Goal: Transaction & Acquisition: Purchase product/service

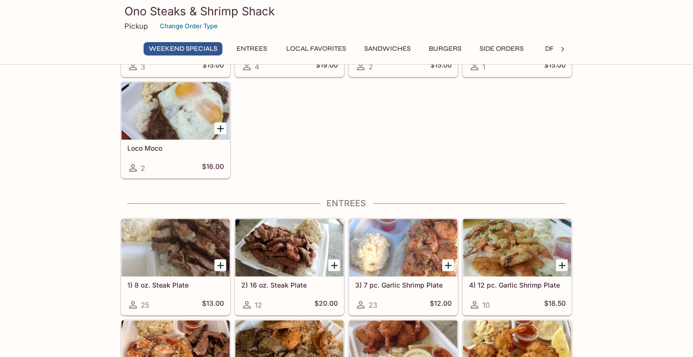
scroll to position [191, 0]
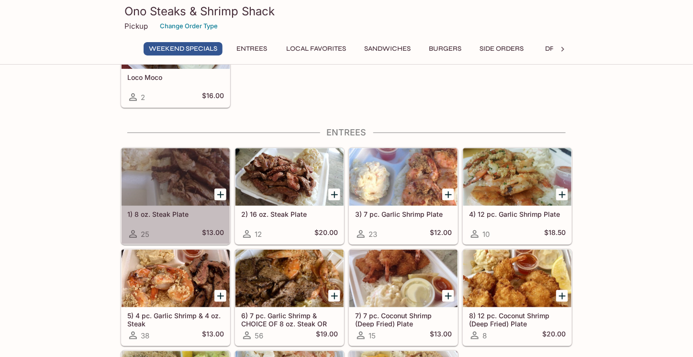
click at [171, 212] on h5 "1) 8 oz. Steak Plate" at bounding box center [175, 214] width 97 height 8
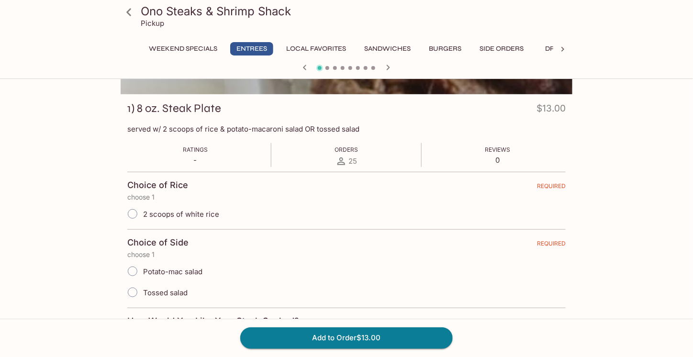
scroll to position [144, 0]
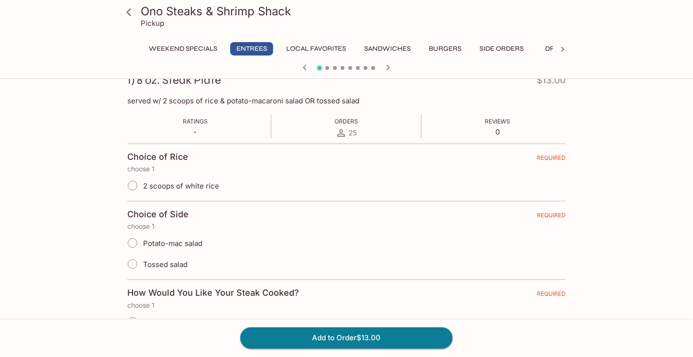
click at [134, 259] on input "Tossed salad" at bounding box center [133, 264] width 20 height 20
radio input "true"
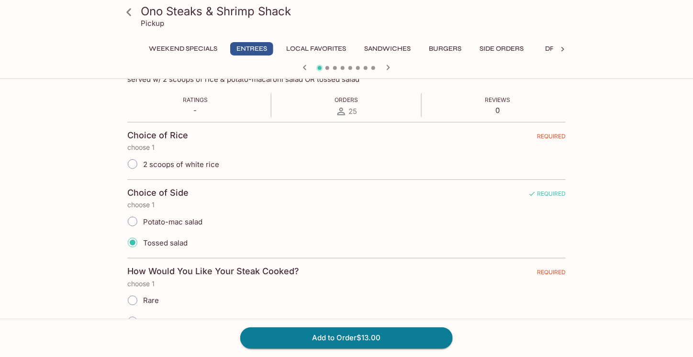
scroll to position [239, 0]
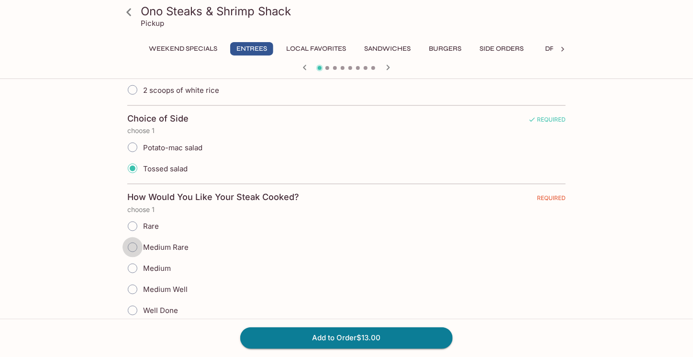
click at [130, 243] on input "Medium Rare" at bounding box center [133, 247] width 20 height 20
radio input "true"
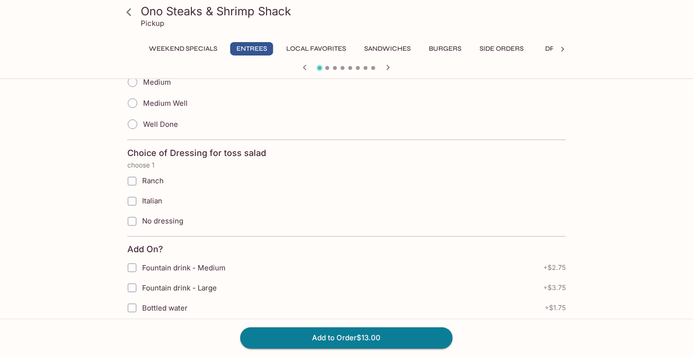
scroll to position [431, 0]
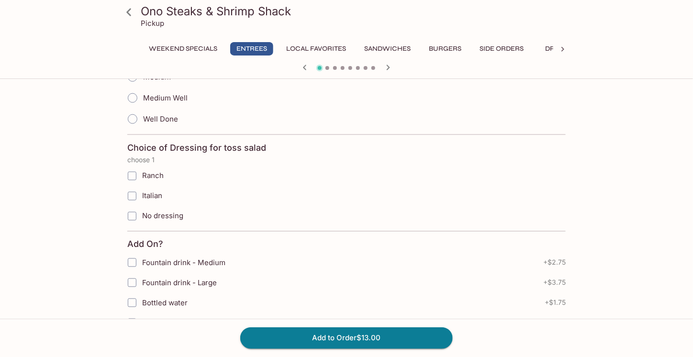
click at [131, 214] on input "No dressing" at bounding box center [132, 216] width 19 height 19
checkbox input "true"
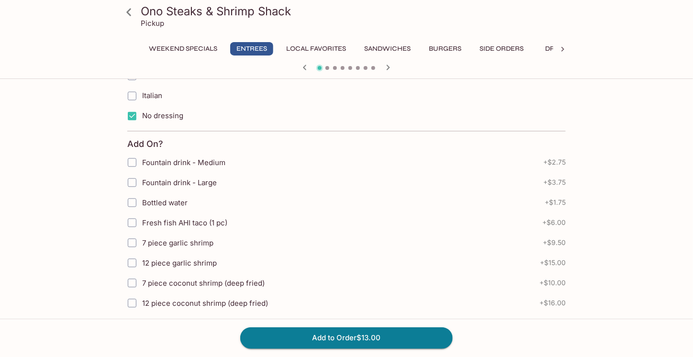
scroll to position [574, 0]
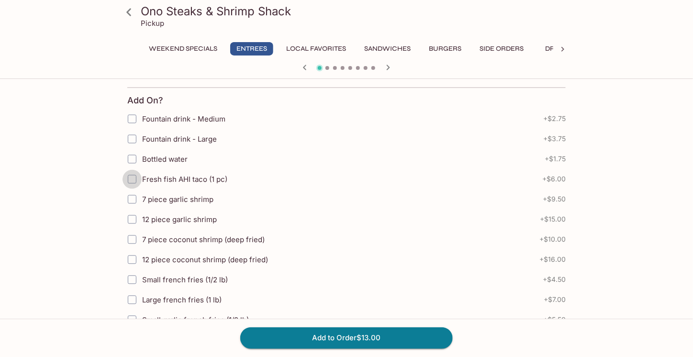
click at [131, 174] on input "Fresh fish AHI taco (1 pc)" at bounding box center [132, 179] width 19 height 19
checkbox input "true"
click at [129, 270] on input "Small french fries (1/2 lb)" at bounding box center [132, 279] width 19 height 19
checkbox input "true"
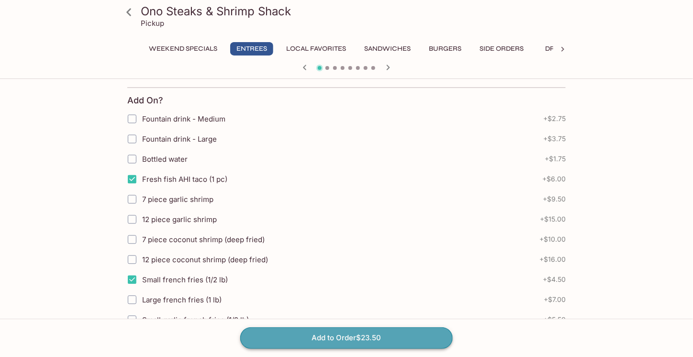
click at [348, 335] on button "Add to Order $23.50" at bounding box center [346, 337] width 212 height 21
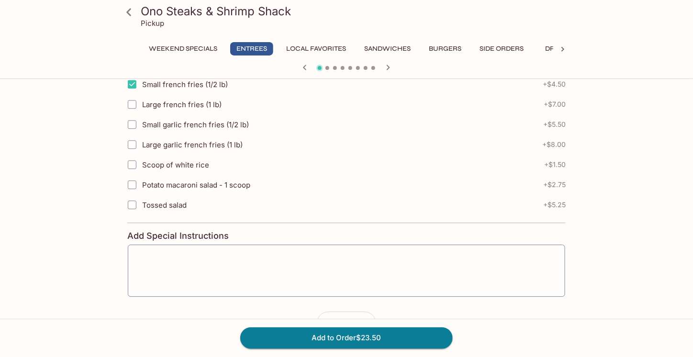
scroll to position [776, 0]
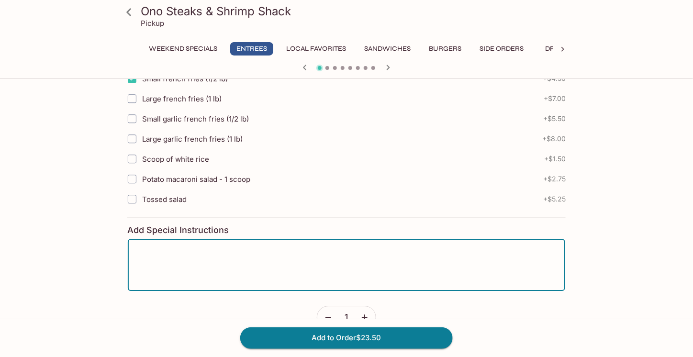
click at [286, 247] on textarea at bounding box center [346, 265] width 424 height 36
type textarea "Hi Can I get extra steak juice NO Dressing, MED Rare and Can the fries be extra…"
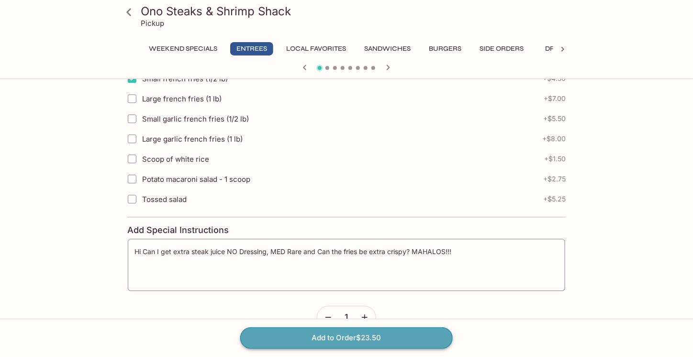
click at [337, 338] on button "Add to Order $23.50" at bounding box center [346, 337] width 212 height 21
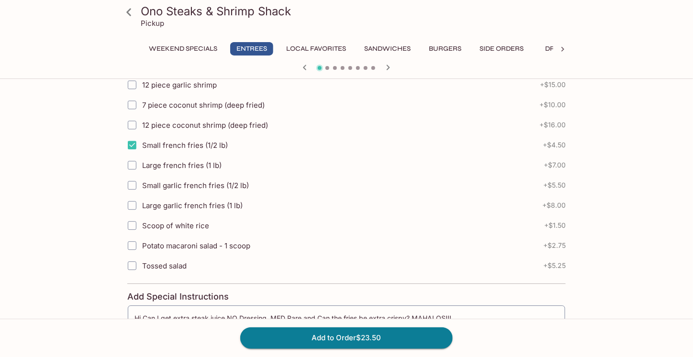
scroll to position [787, 0]
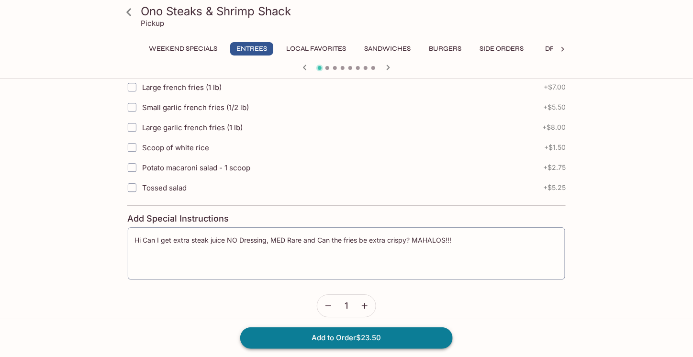
click at [347, 339] on button "Add to Order $23.50" at bounding box center [346, 337] width 212 height 21
click at [365, 303] on icon "button" at bounding box center [365, 306] width 6 height 6
click at [325, 305] on icon "button" at bounding box center [328, 305] width 6 height 1
click at [345, 337] on button "Add to Order $23.50" at bounding box center [346, 337] width 212 height 21
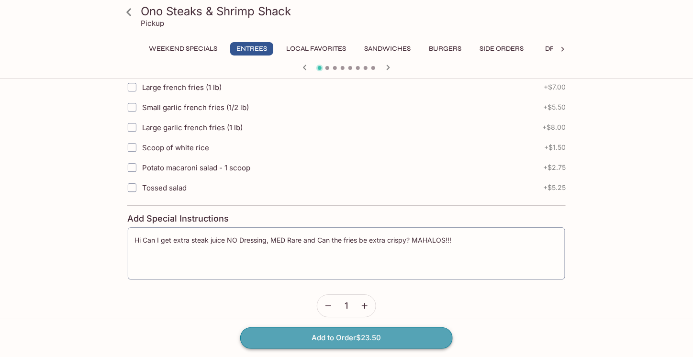
click at [345, 337] on button "Add to Order $23.50" at bounding box center [346, 337] width 212 height 21
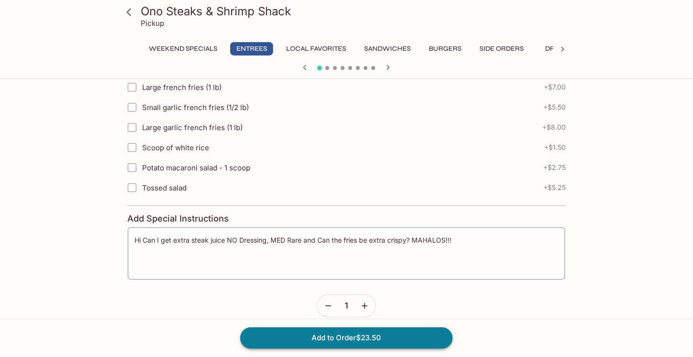
click at [345, 337] on button "Add to Order $23.50" at bounding box center [346, 337] width 212 height 21
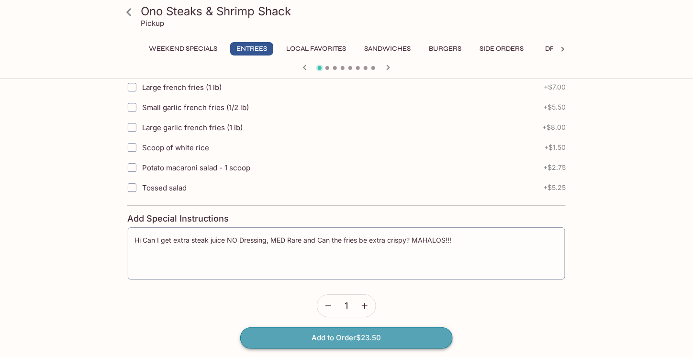
click at [345, 337] on button "Add to Order $23.50" at bounding box center [346, 337] width 212 height 21
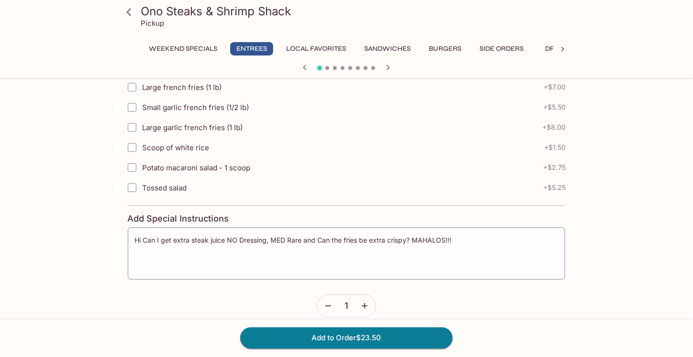
drag, startPoint x: 592, startPoint y: 234, endPoint x: 602, endPoint y: 235, distance: 10.2
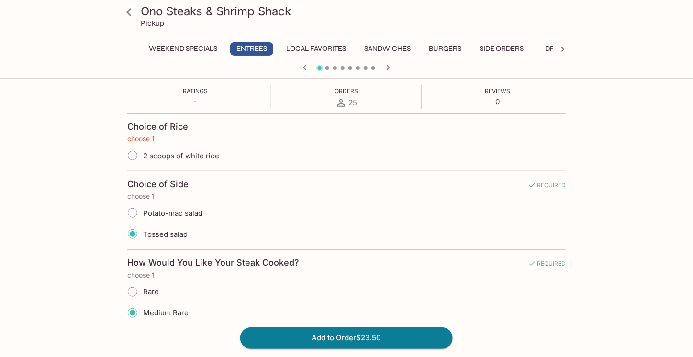
scroll to position [176, 0]
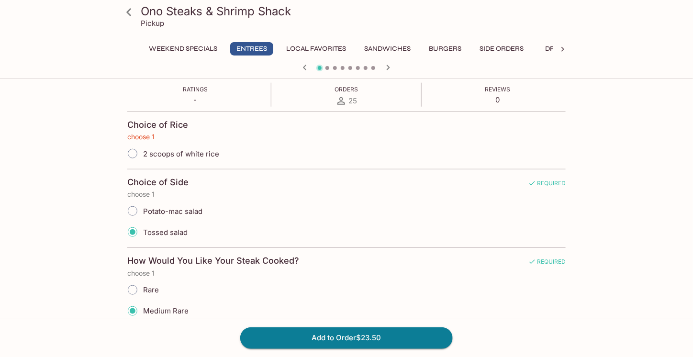
click at [136, 234] on input "Tossed salad" at bounding box center [133, 232] width 20 height 20
click at [134, 229] on input "Tossed salad" at bounding box center [133, 232] width 20 height 20
click at [132, 212] on input "Potato-mac salad" at bounding box center [133, 211] width 20 height 20
click at [132, 209] on input "Potato-mac salad" at bounding box center [133, 211] width 20 height 20
radio input "true"
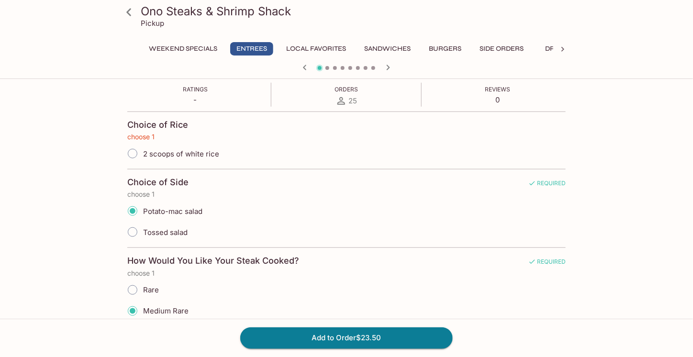
click at [133, 232] on input "Tossed salad" at bounding box center [133, 232] width 20 height 20
radio input "true"
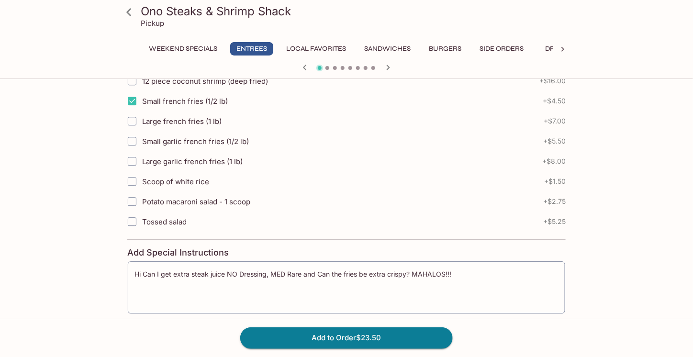
scroll to position [787, 0]
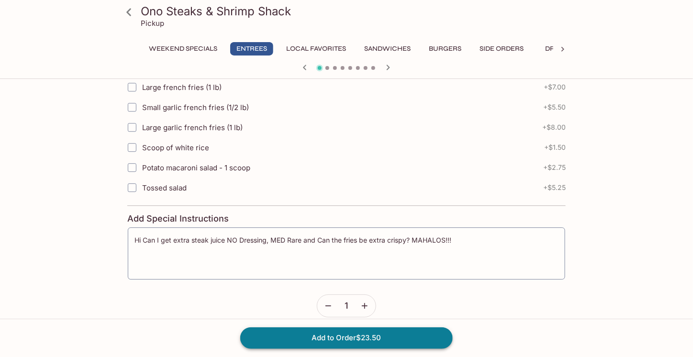
click at [354, 340] on button "Add to Order $23.50" at bounding box center [346, 337] width 212 height 21
click at [368, 337] on button "Add to Order $23.50" at bounding box center [346, 337] width 212 height 21
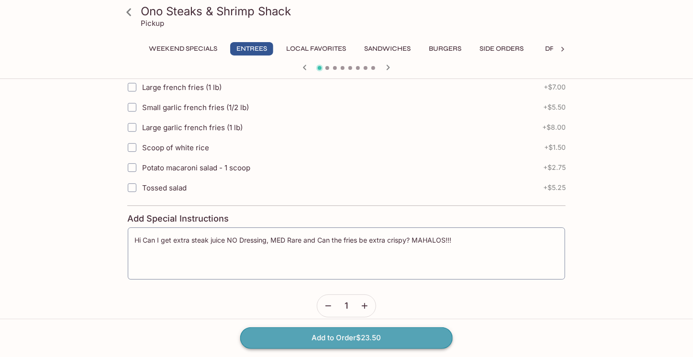
click at [379, 335] on button "Add to Order $23.50" at bounding box center [346, 337] width 212 height 21
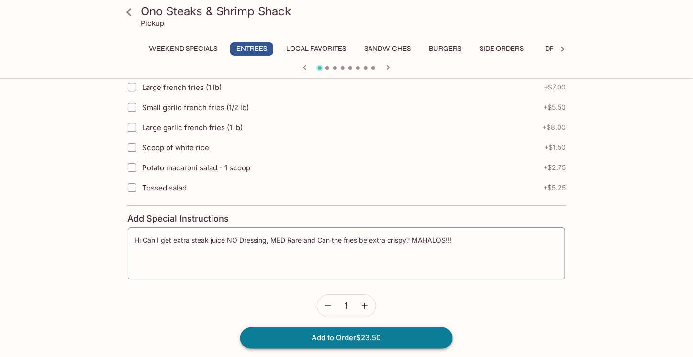
drag, startPoint x: 380, startPoint y: 335, endPoint x: 392, endPoint y: 332, distance: 12.8
click at [383, 334] on button "Add to Order $23.50" at bounding box center [346, 337] width 212 height 21
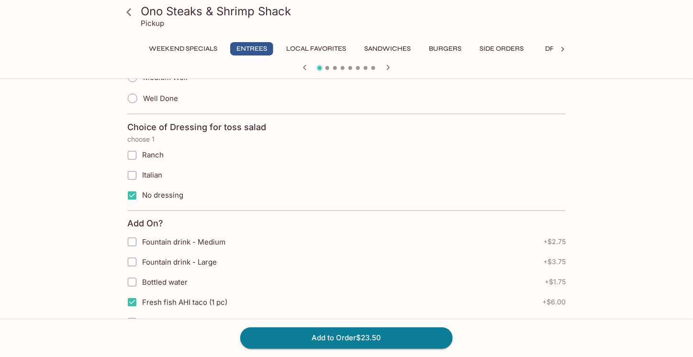
scroll to position [452, 0]
click at [378, 342] on button "Add to Order $23.50" at bounding box center [346, 337] width 212 height 21
click at [378, 341] on button "Add to Order $23.50" at bounding box center [346, 337] width 212 height 21
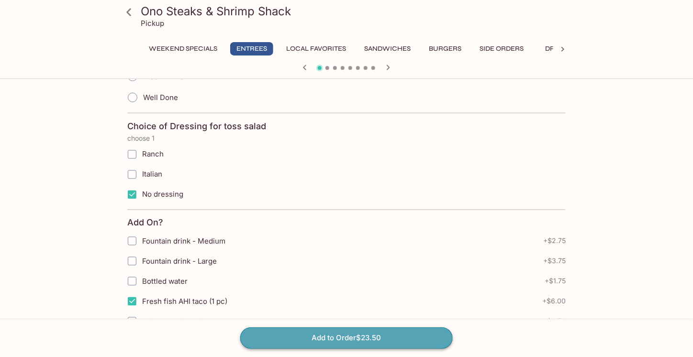
click at [378, 341] on button "Add to Order $23.50" at bounding box center [346, 337] width 212 height 21
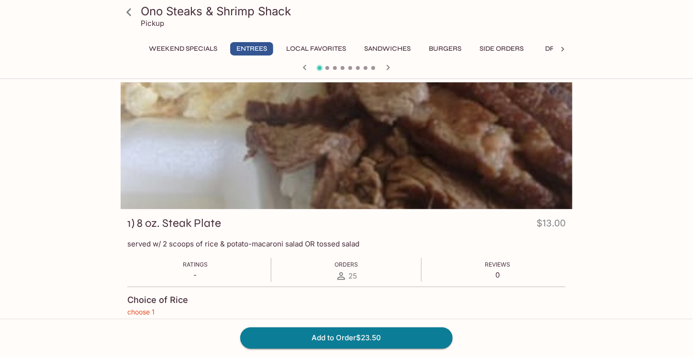
scroll to position [0, 0]
click at [387, 65] on icon "button" at bounding box center [388, 67] width 3 height 5
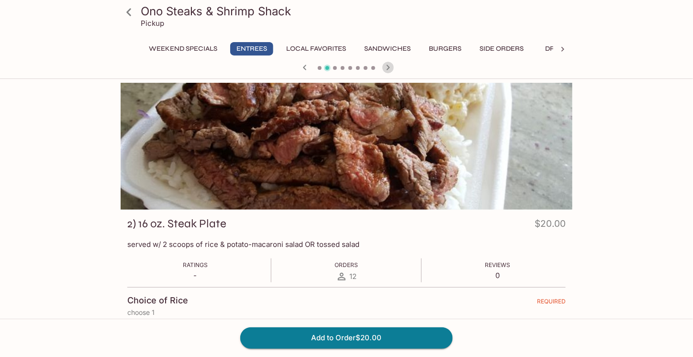
click at [387, 65] on icon "button" at bounding box center [388, 67] width 3 height 5
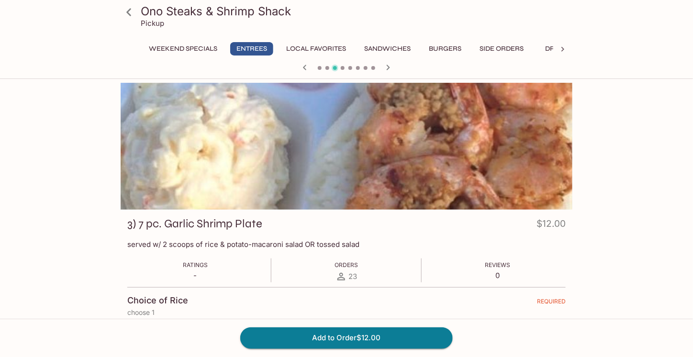
click at [387, 65] on icon "button" at bounding box center [388, 67] width 3 height 5
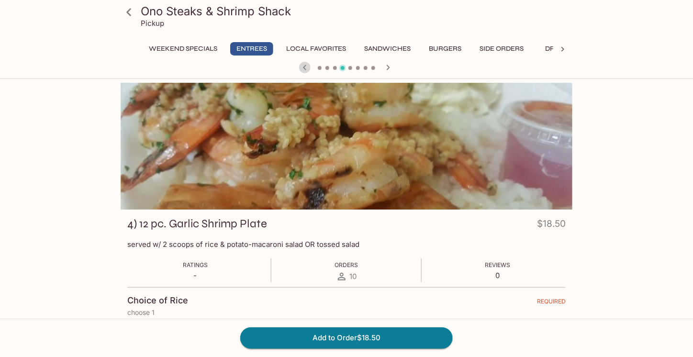
click at [305, 66] on icon "button" at bounding box center [304, 67] width 11 height 11
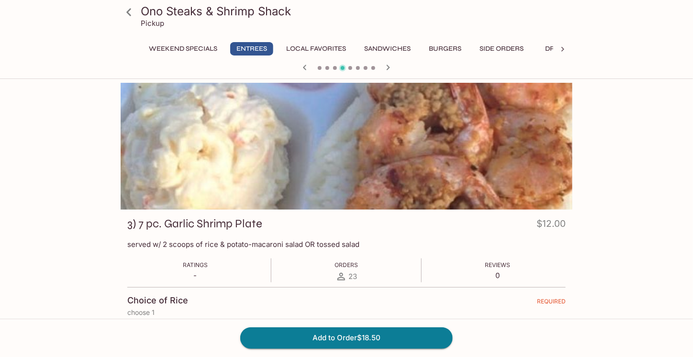
click at [305, 66] on icon "button" at bounding box center [304, 67] width 3 height 5
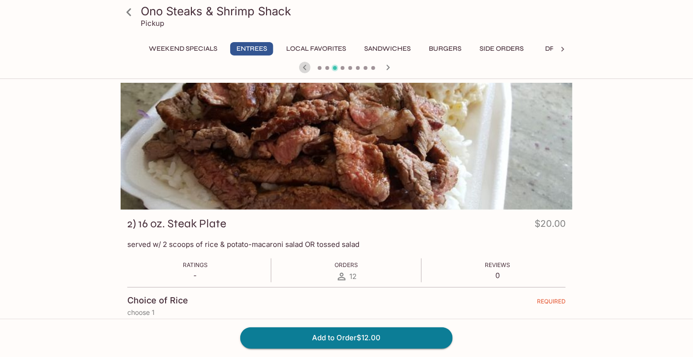
click at [305, 66] on icon "button" at bounding box center [304, 67] width 3 height 5
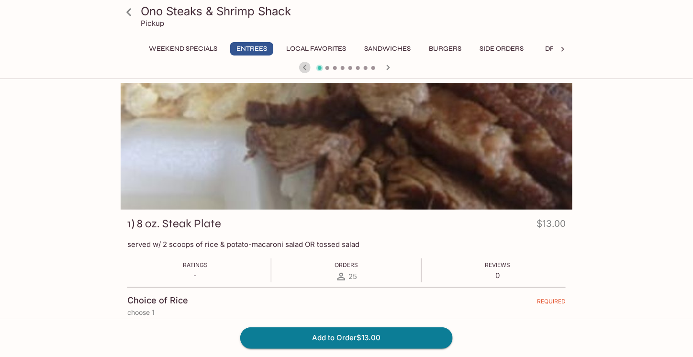
click at [305, 66] on icon "button" at bounding box center [304, 67] width 3 height 5
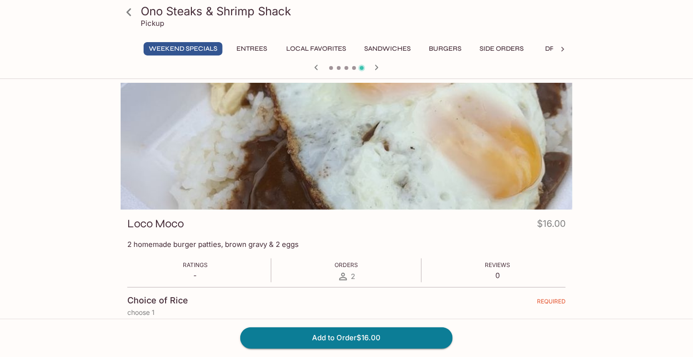
click at [316, 67] on icon "button" at bounding box center [315, 67] width 3 height 5
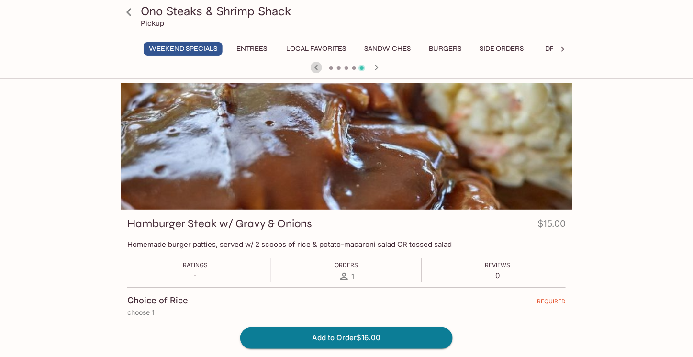
click at [316, 67] on icon "button" at bounding box center [315, 67] width 3 height 5
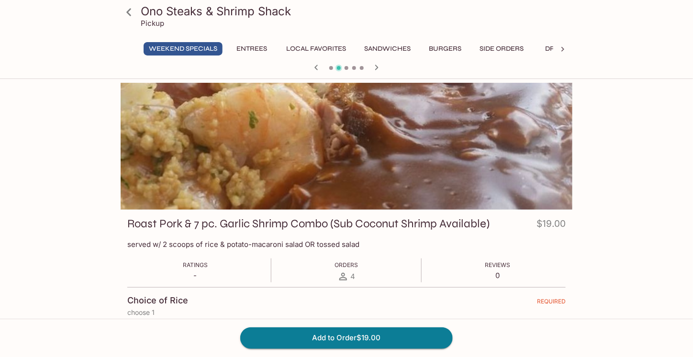
click at [316, 67] on icon "button" at bounding box center [315, 67] width 3 height 5
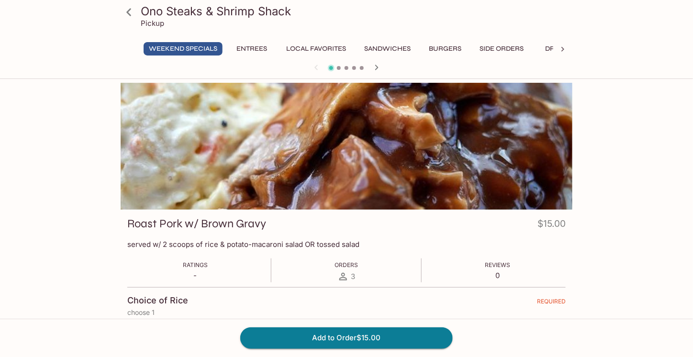
click at [316, 67] on div at bounding box center [346, 68] width 459 height 14
click at [186, 46] on button "Weekend Specials" at bounding box center [183, 48] width 79 height 13
click at [128, 14] on icon at bounding box center [129, 12] width 17 height 17
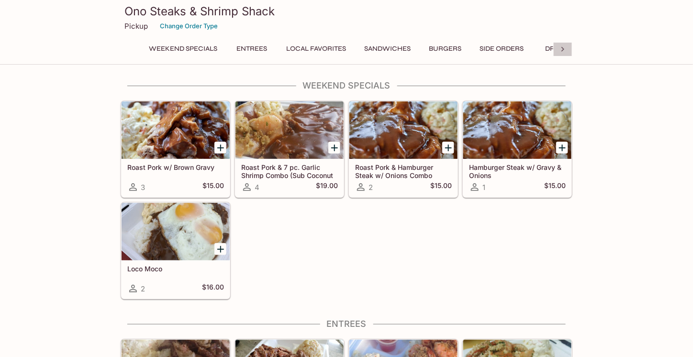
click at [564, 50] on icon at bounding box center [563, 50] width 10 height 10
click at [564, 50] on div "Weekend Specials Entrees Local Favorites Sandwiches Burgers Side Orders Drinks" at bounding box center [347, 51] width 452 height 19
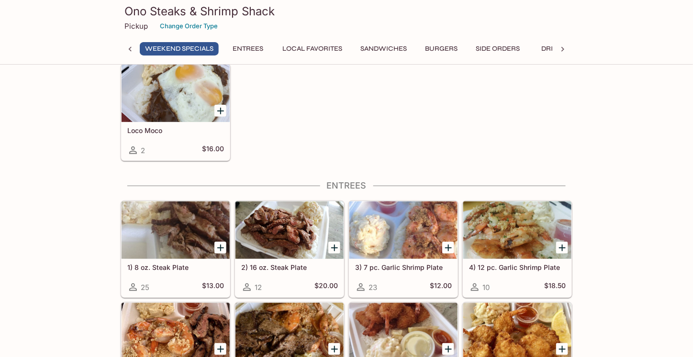
scroll to position [144, 0]
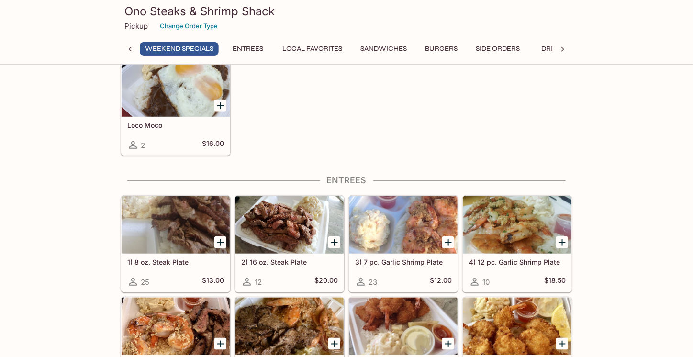
click at [219, 237] on icon "Add 1) 8 oz. Steak Plate" at bounding box center [220, 242] width 11 height 11
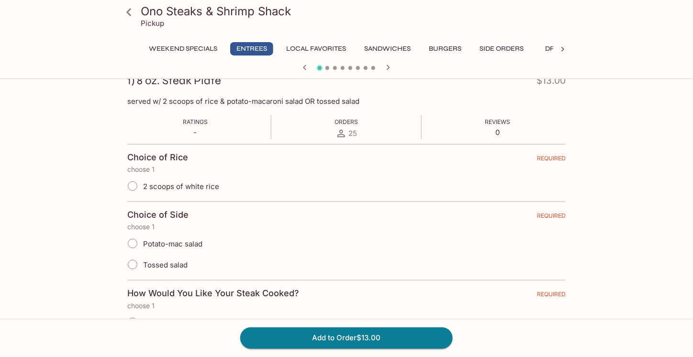
scroll to position [144, 0]
click at [134, 263] on input "Tossed salad" at bounding box center [133, 264] width 20 height 20
radio input "true"
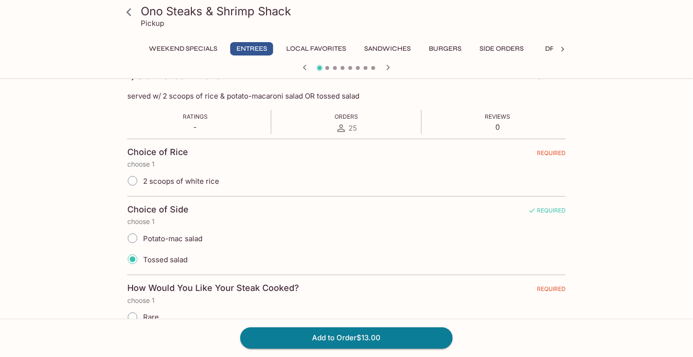
scroll to position [96, 0]
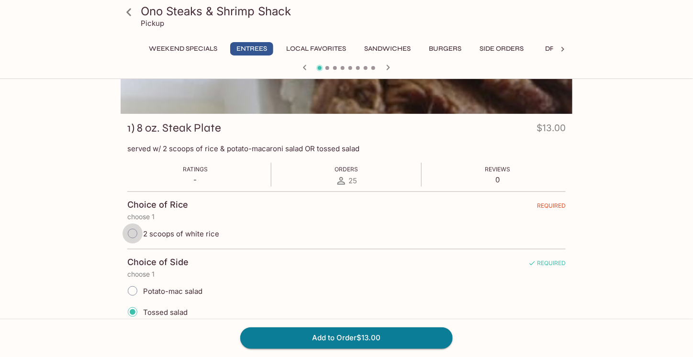
click at [133, 230] on input "2 scoops of white rice" at bounding box center [133, 234] width 20 height 20
radio input "true"
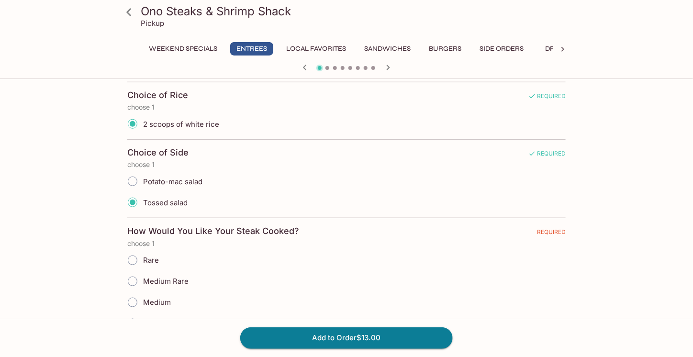
scroll to position [287, 0]
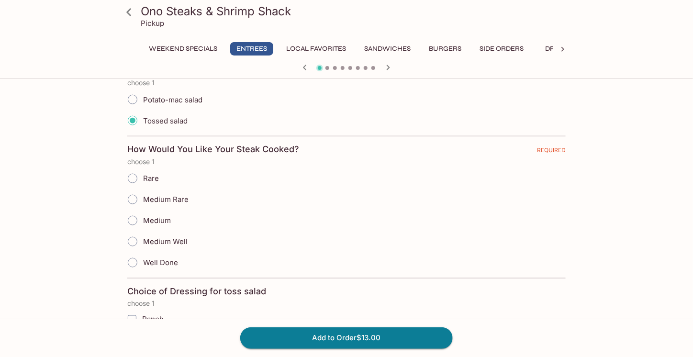
click at [134, 194] on input "Medium Rare" at bounding box center [133, 200] width 20 height 20
radio input "true"
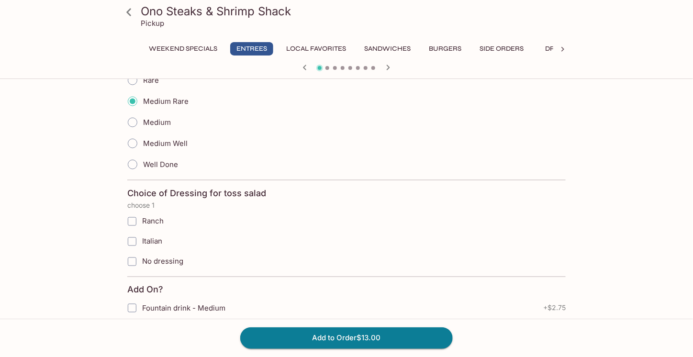
scroll to position [431, 0]
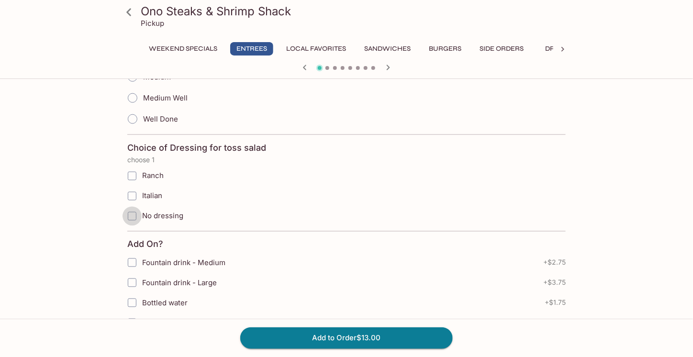
click at [129, 211] on input "No dressing" at bounding box center [132, 216] width 19 height 19
checkbox input "true"
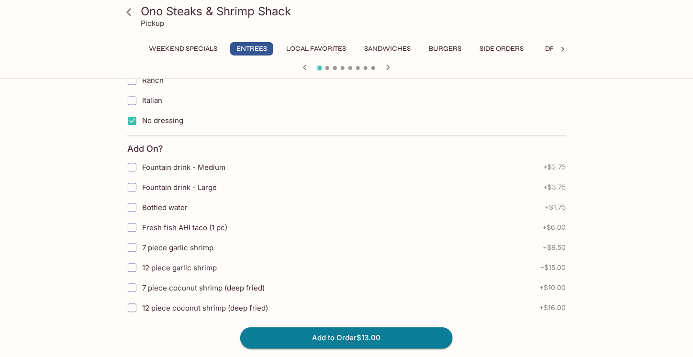
scroll to position [526, 0]
click at [131, 218] on input "Fresh fish AHI taco (1 pc)" at bounding box center [132, 227] width 19 height 19
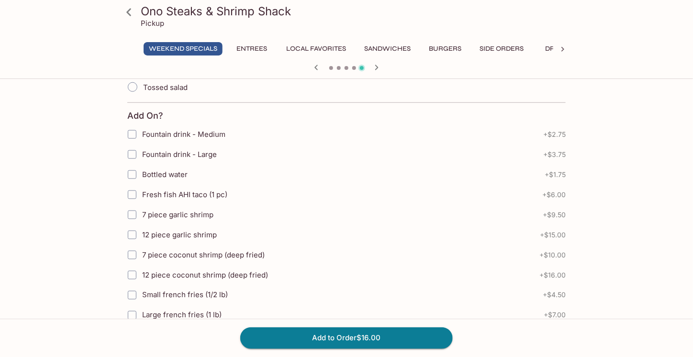
scroll to position [287, 0]
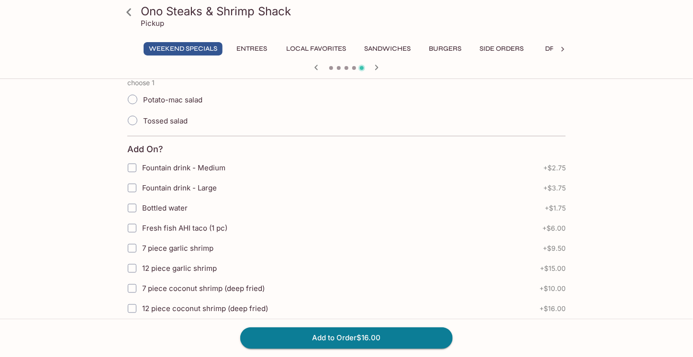
click at [129, 225] on input "Fresh fish AHI taco (1 pc)" at bounding box center [132, 228] width 19 height 19
click at [132, 224] on input "Fresh fish AHI taco (1 pc)" at bounding box center [132, 228] width 19 height 19
checkbox input "true"
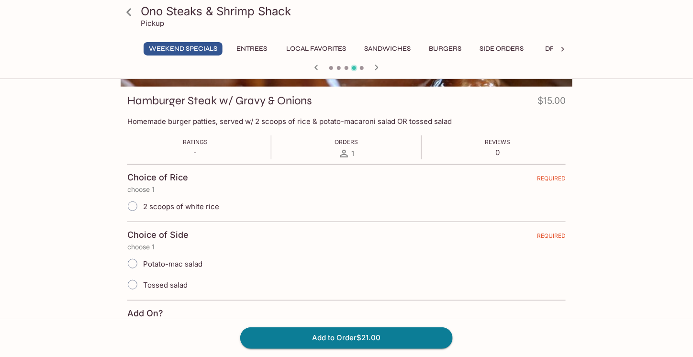
scroll to position [96, 0]
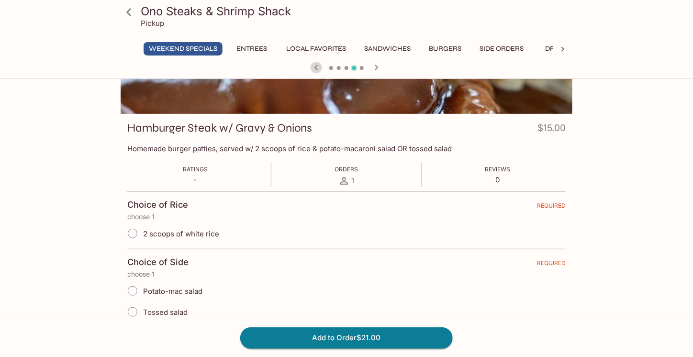
click at [317, 70] on icon "button" at bounding box center [316, 67] width 11 height 11
click at [316, 70] on icon "button" at bounding box center [316, 67] width 11 height 11
click at [315, 70] on icon "button" at bounding box center [316, 67] width 11 height 11
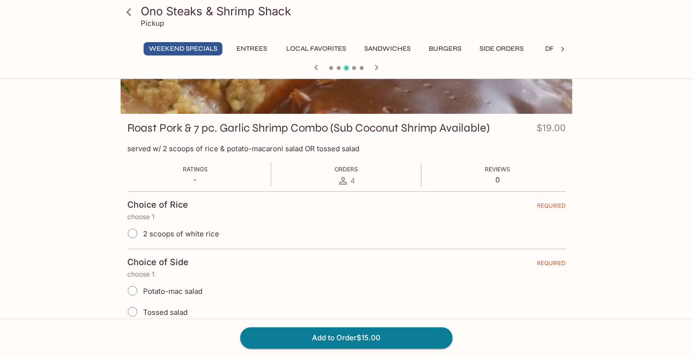
click at [315, 70] on icon "button" at bounding box center [316, 67] width 11 height 11
click at [313, 70] on icon "button" at bounding box center [316, 67] width 11 height 11
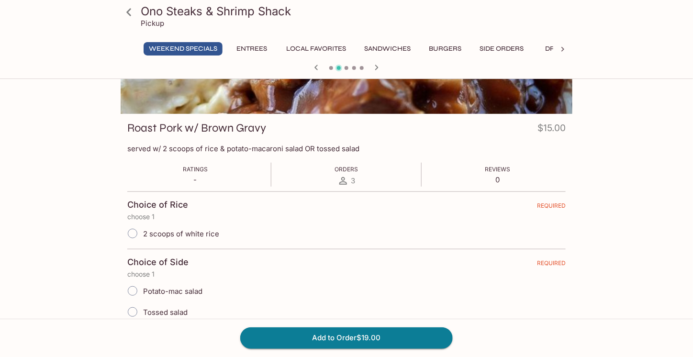
click at [313, 70] on icon "button" at bounding box center [316, 67] width 11 height 11
click at [313, 70] on div at bounding box center [346, 68] width 459 height 14
click at [311, 70] on div at bounding box center [346, 68] width 459 height 14
click at [310, 70] on div at bounding box center [346, 68] width 459 height 14
click at [309, 70] on div at bounding box center [346, 68] width 459 height 14
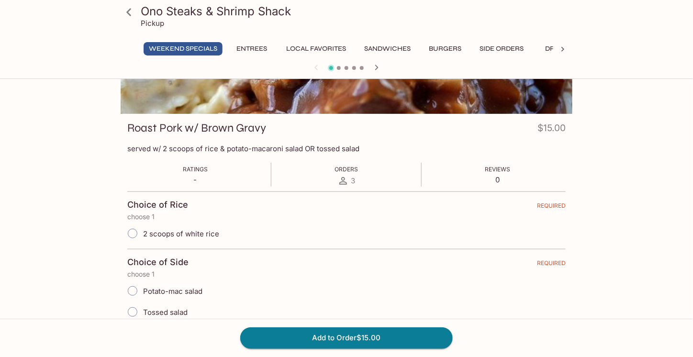
click at [126, 12] on icon at bounding box center [129, 12] width 17 height 17
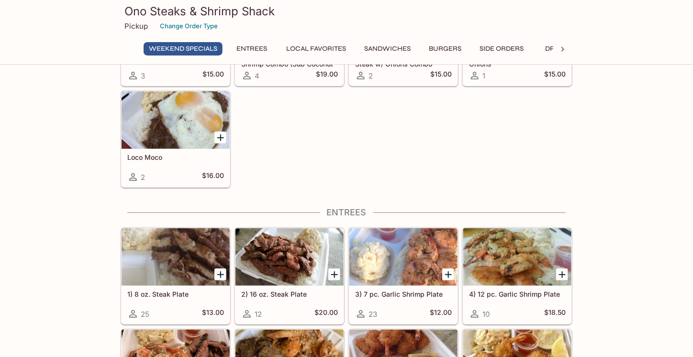
scroll to position [144, 0]
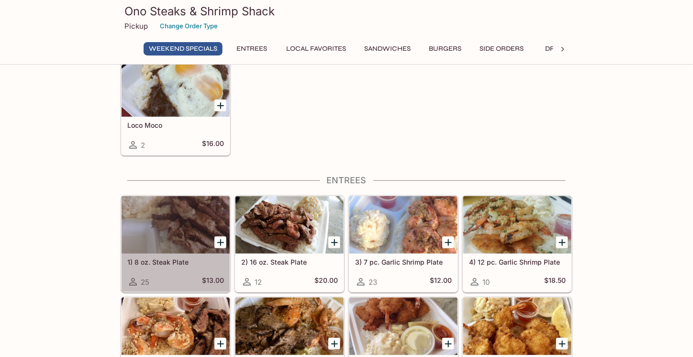
click at [168, 221] on div at bounding box center [176, 224] width 108 height 57
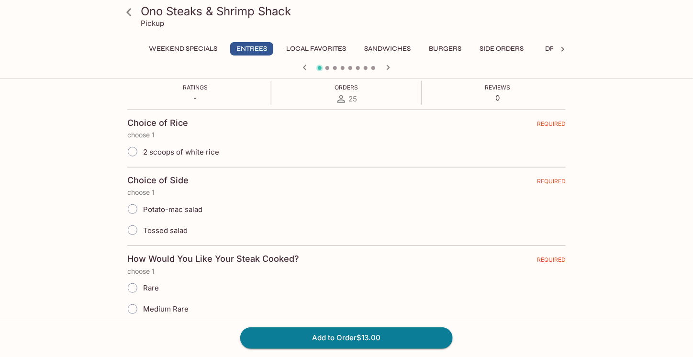
scroll to position [191, 0]
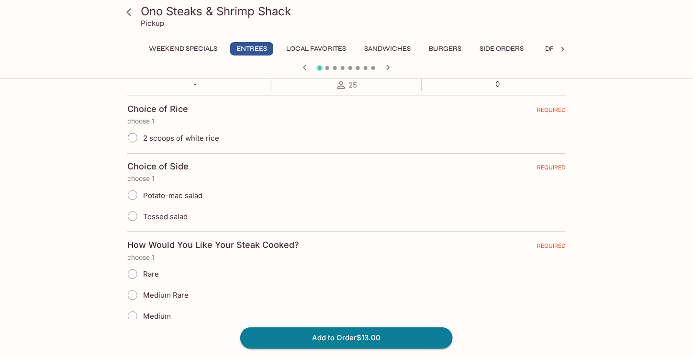
click at [133, 137] on input "2 scoops of white rice" at bounding box center [133, 138] width 20 height 20
radio input "true"
click at [136, 212] on input "Tossed salad" at bounding box center [133, 216] width 20 height 20
radio input "true"
click at [130, 292] on input "Medium Rare" at bounding box center [133, 295] width 20 height 20
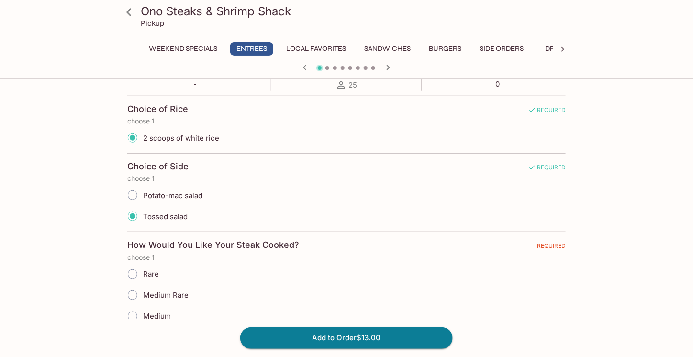
radio input "true"
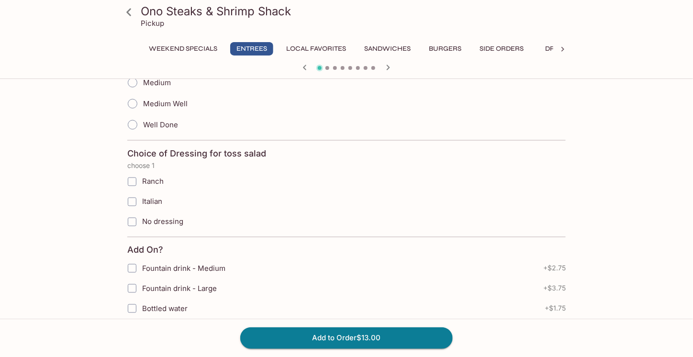
scroll to position [431, 0]
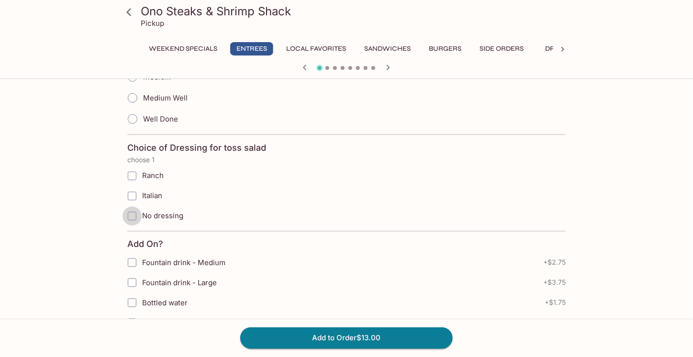
click at [135, 211] on input "No dressing" at bounding box center [132, 216] width 19 height 19
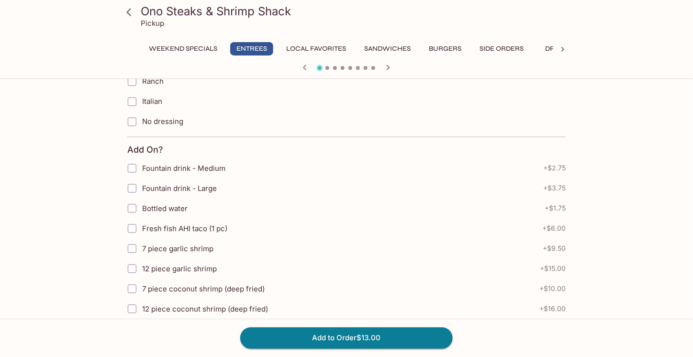
scroll to position [526, 0]
click at [132, 220] on input "Fresh fish AHI taco (1 pc)" at bounding box center [132, 227] width 19 height 19
checkbox input "true"
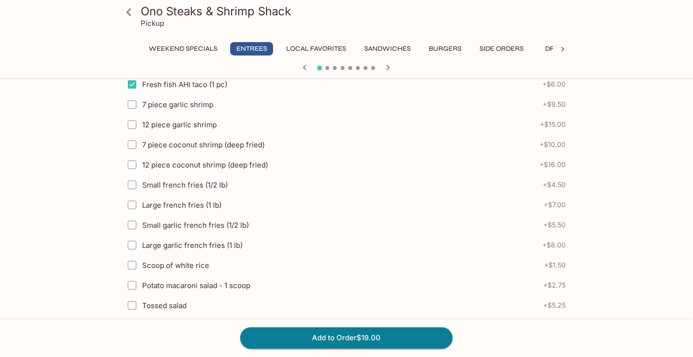
scroll to position [670, 0]
click at [130, 175] on input "Small french fries (1/2 lb)" at bounding box center [132, 184] width 19 height 19
checkbox input "true"
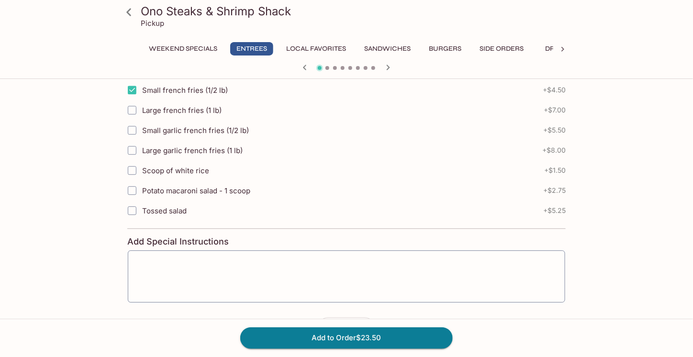
scroll to position [766, 0]
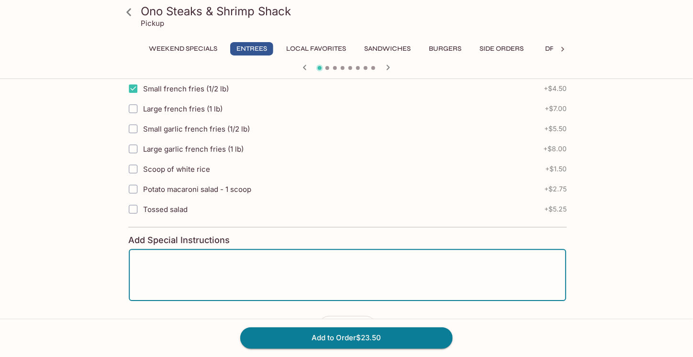
drag, startPoint x: 269, startPoint y: 251, endPoint x: 297, endPoint y: 239, distance: 30.0
click at [271, 257] on textarea at bounding box center [347, 275] width 424 height 36
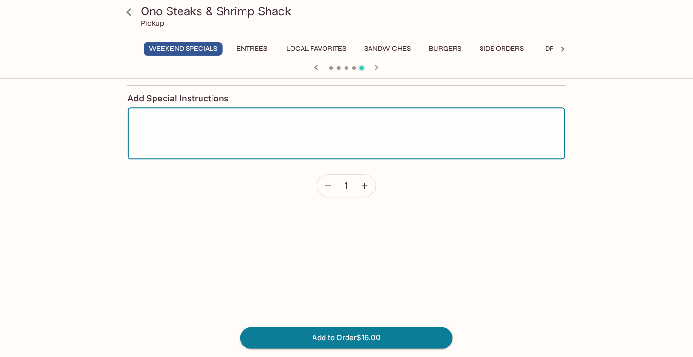
click at [247, 115] on textarea at bounding box center [346, 133] width 424 height 36
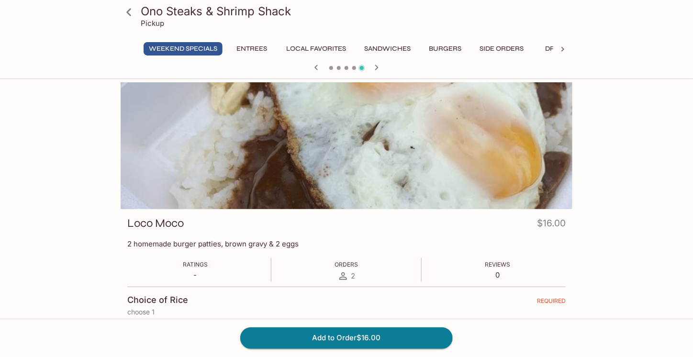
scroll to position [0, 0]
type textarea "Can I get my FRIES extra crispy!"
click at [142, 22] on p "Pickup" at bounding box center [152, 23] width 23 height 9
click at [127, 11] on icon at bounding box center [128, 12] width 5 height 8
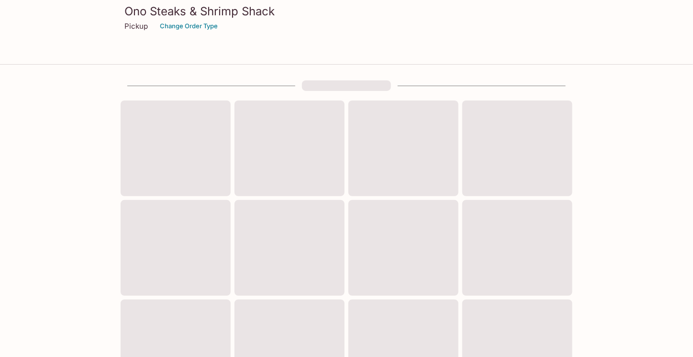
click at [127, 11] on h3 "Ono Steaks & Shrimp Shack" at bounding box center [346, 11] width 444 height 15
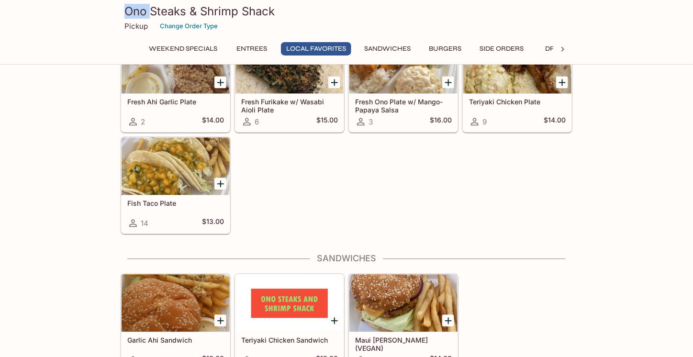
scroll to position [590, 0]
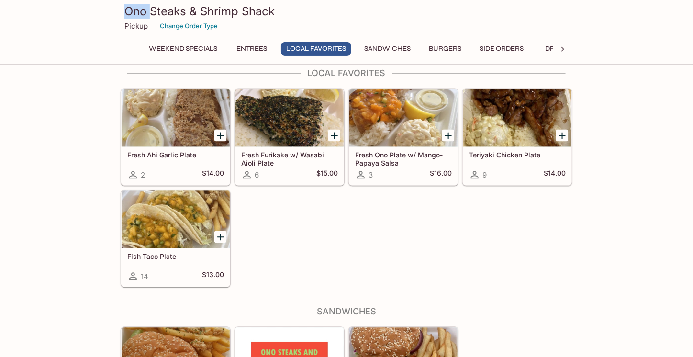
click at [221, 234] on icon "Add Fish Taco Plate" at bounding box center [220, 237] width 7 height 7
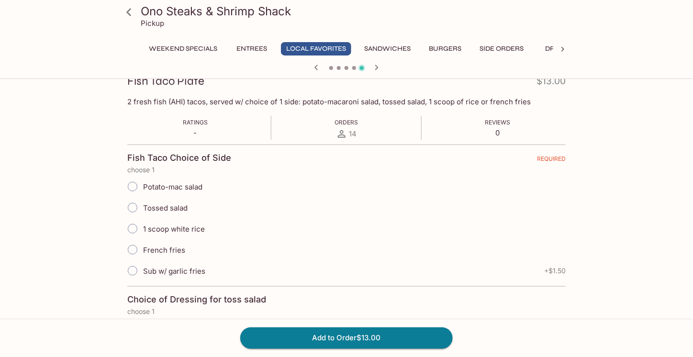
scroll to position [144, 0]
click at [132, 249] on input "French fries" at bounding box center [133, 249] width 20 height 20
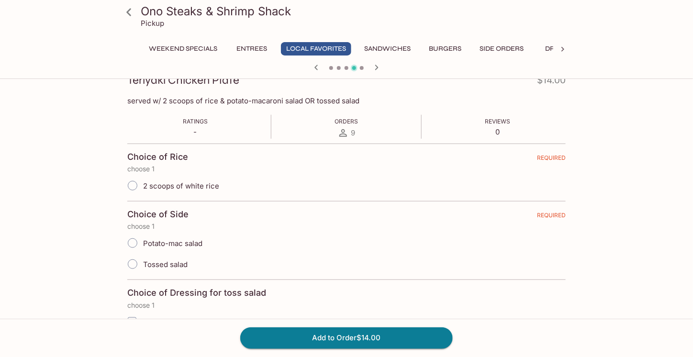
click at [130, 18] on icon at bounding box center [129, 12] width 17 height 17
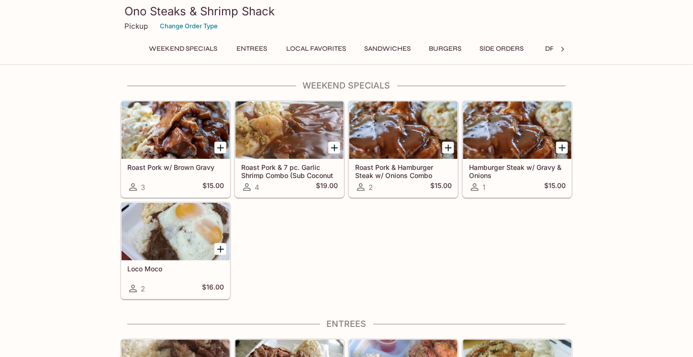
click at [134, 26] on p "Pickup" at bounding box center [135, 26] width 23 height 9
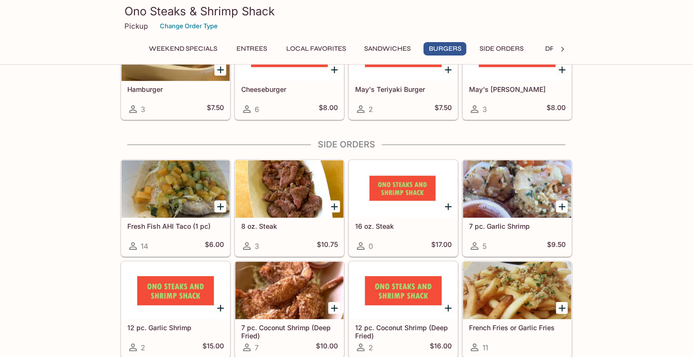
scroll to position [1053, 0]
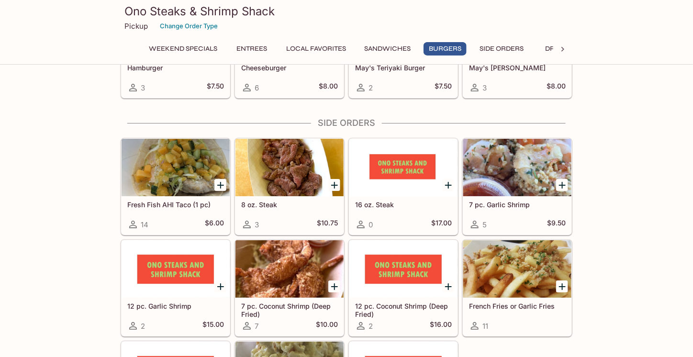
click at [334, 182] on icon "Add 8 oz. Steak" at bounding box center [334, 185] width 7 height 7
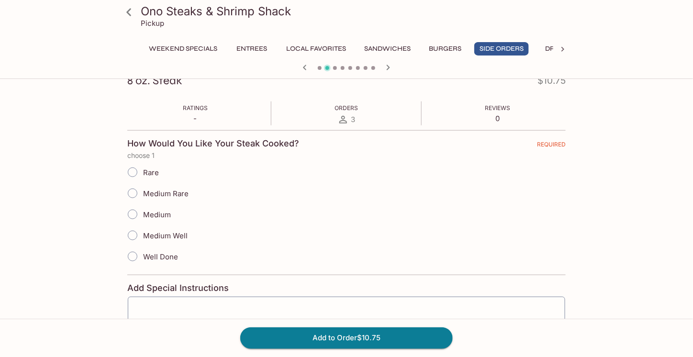
scroll to position [144, 0]
click at [131, 193] on input "Medium Rare" at bounding box center [133, 193] width 20 height 20
radio input "true"
click at [180, 301] on div "x ​" at bounding box center [346, 322] width 438 height 53
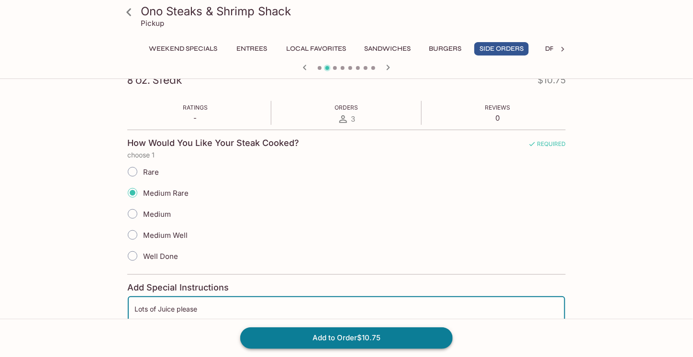
type textarea "Lots of Juice please"
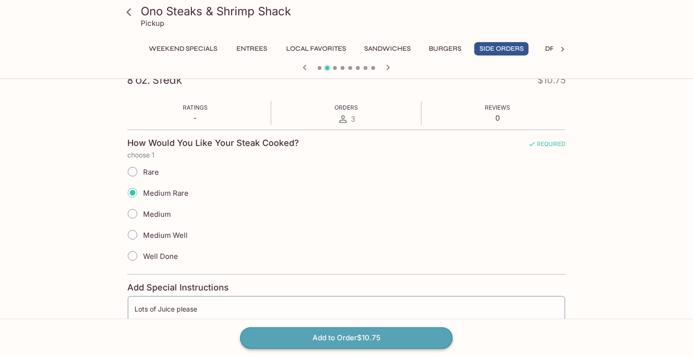
click at [363, 336] on button "Add to Order $10.75" at bounding box center [346, 337] width 212 height 21
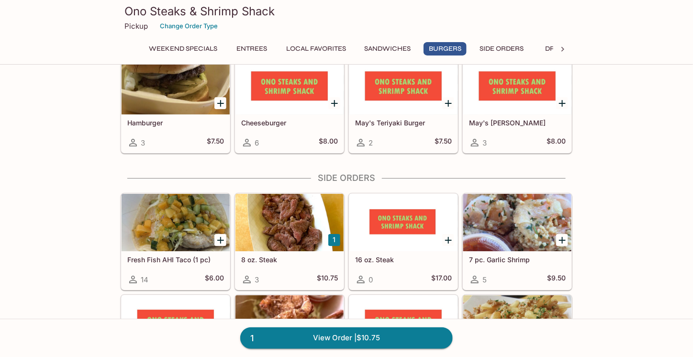
scroll to position [1005, 0]
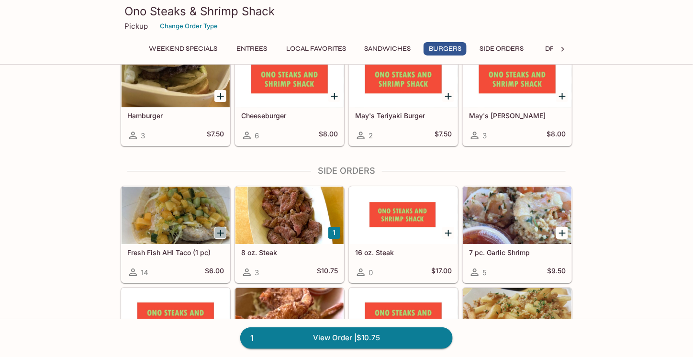
click at [220, 230] on icon "Add Fresh Fish AHI Taco (1 pc)" at bounding box center [220, 233] width 7 height 7
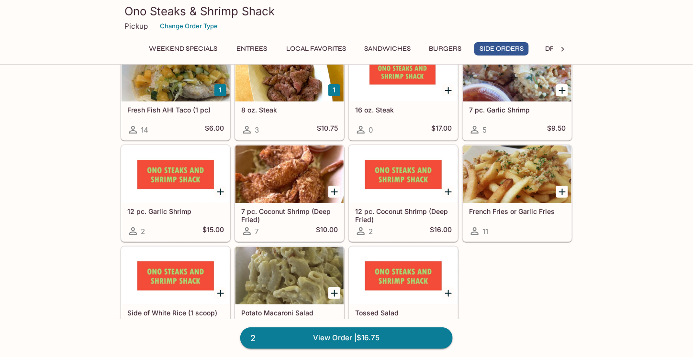
scroll to position [1149, 0]
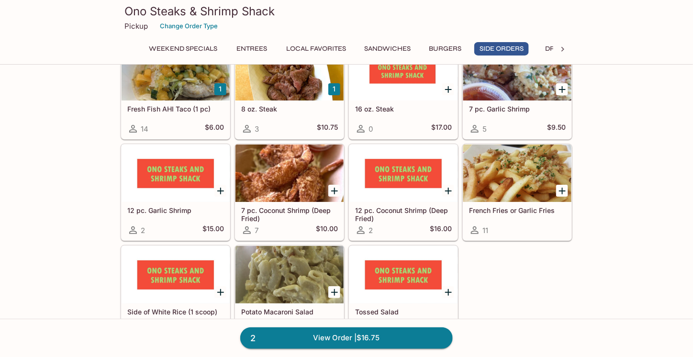
click at [559, 186] on icon "Add French Fries or Garlic Fries" at bounding box center [562, 190] width 11 height 11
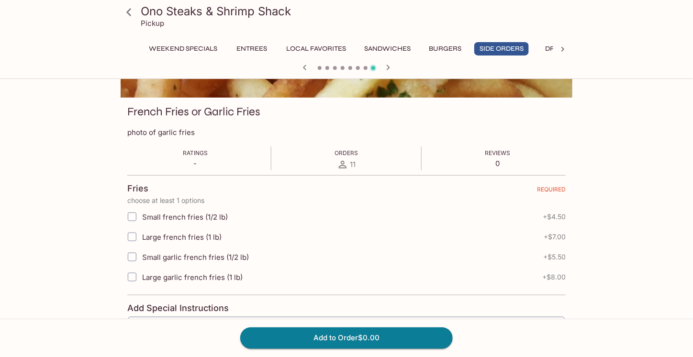
scroll to position [144, 0]
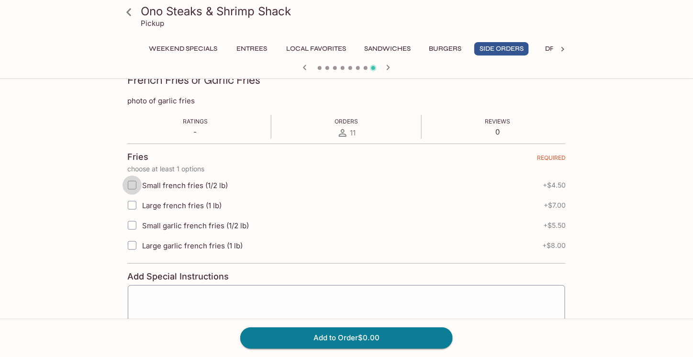
click at [129, 183] on input "Small french fries (1/2 lb)" at bounding box center [132, 185] width 19 height 19
checkbox input "true"
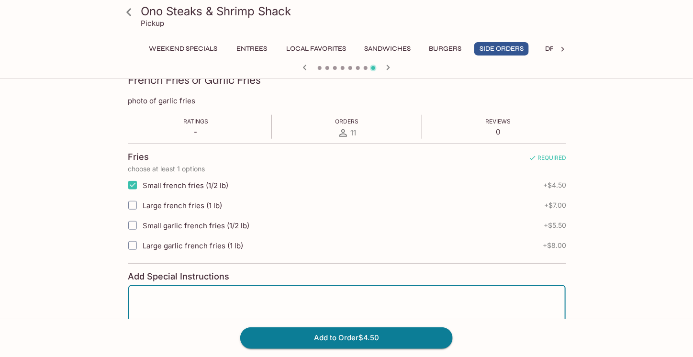
click at [277, 300] on textarea at bounding box center [347, 311] width 424 height 36
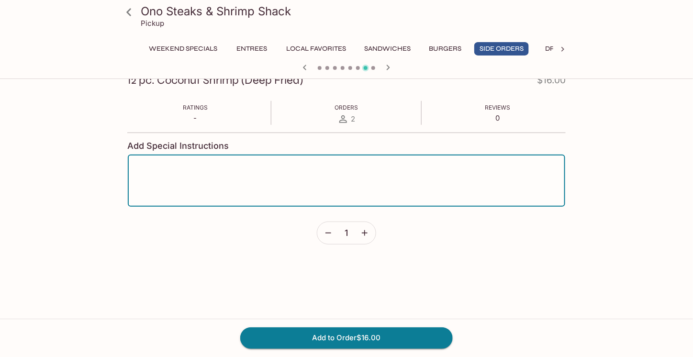
click at [176, 172] on textarea at bounding box center [346, 181] width 424 height 36
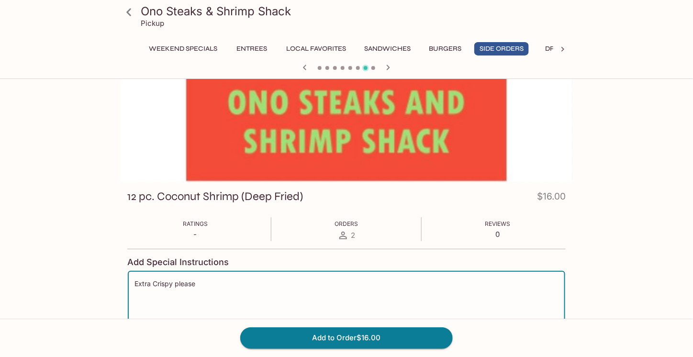
scroll to position [191, 0]
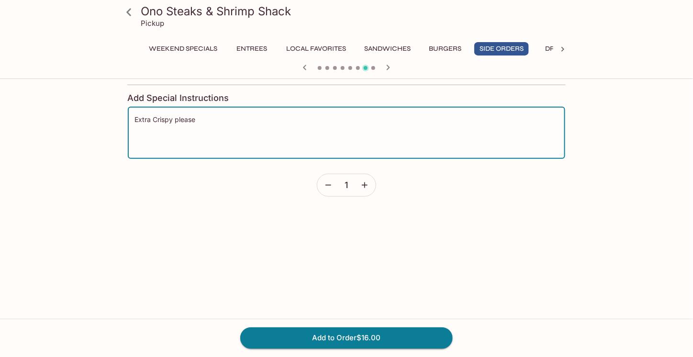
click at [202, 124] on textarea "Extra Crispy please" at bounding box center [346, 133] width 424 height 36
type textarea "E"
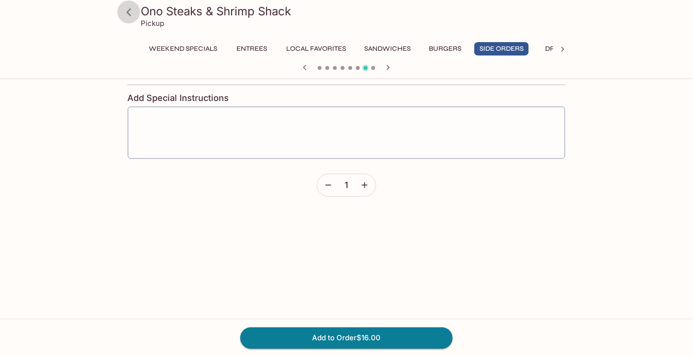
click at [131, 11] on icon at bounding box center [129, 12] width 17 height 17
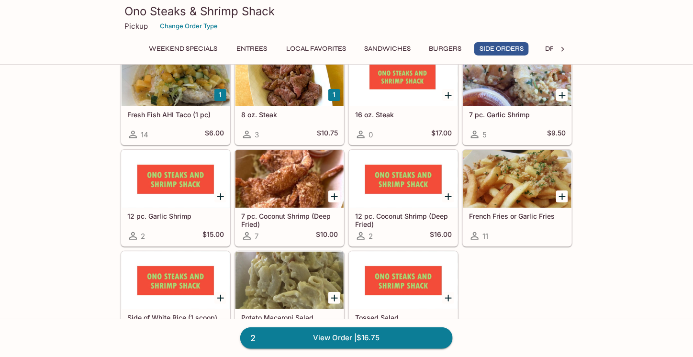
scroll to position [1153, 0]
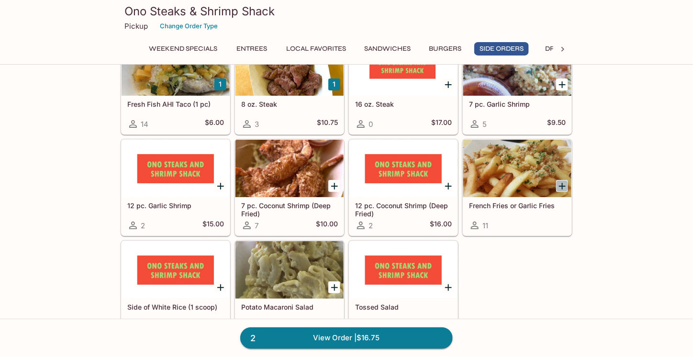
click at [564, 180] on icon "Add French Fries or Garlic Fries" at bounding box center [562, 185] width 11 height 11
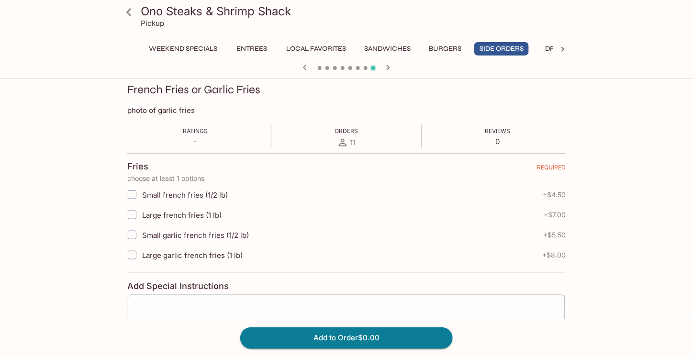
scroll to position [144, 0]
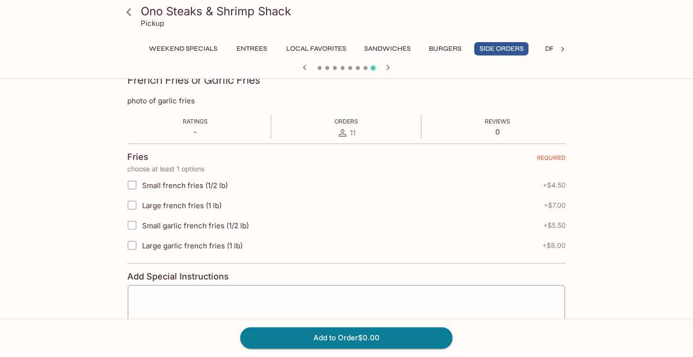
click at [133, 184] on input "Small french fries (1/2 lb)" at bounding box center [132, 185] width 19 height 19
checkbox input "true"
click at [148, 287] on div "x ​" at bounding box center [346, 311] width 438 height 53
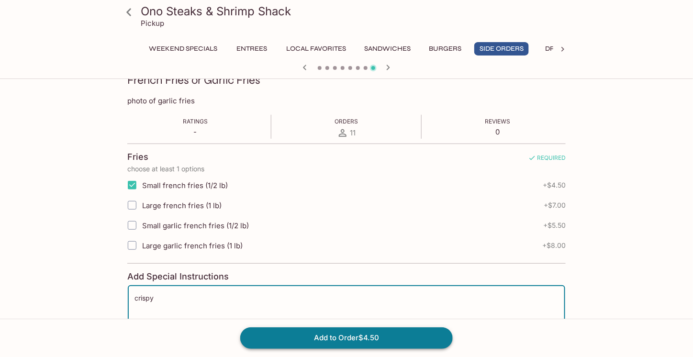
type textarea "crispy"
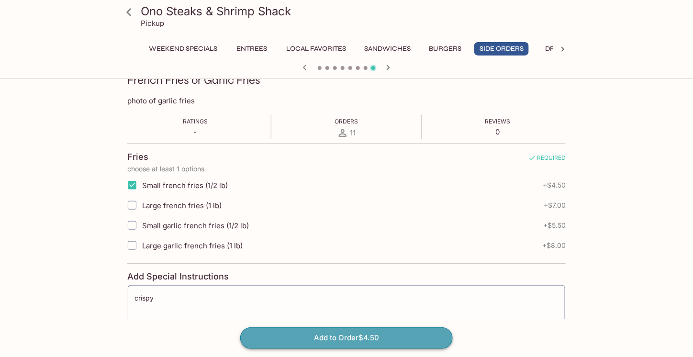
click at [326, 335] on button "Add to Order $4.50" at bounding box center [346, 337] width 212 height 21
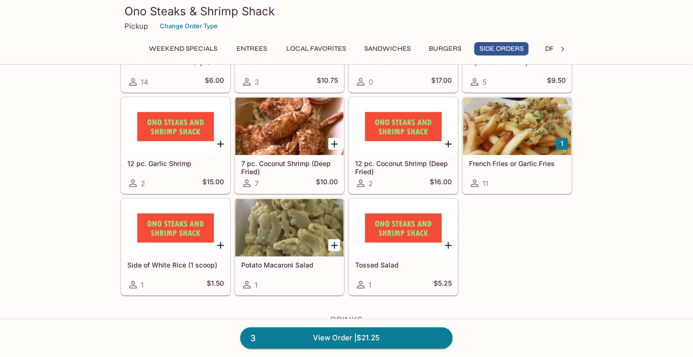
scroll to position [1196, 0]
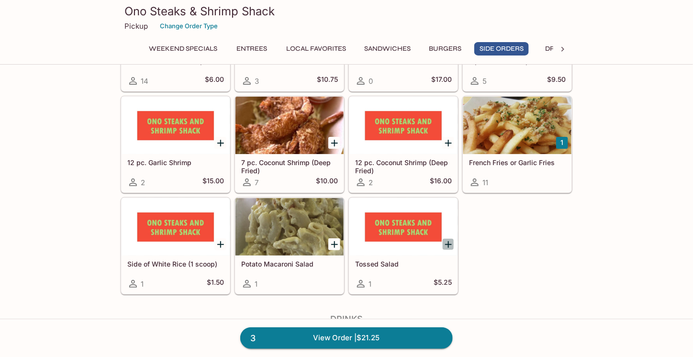
click at [447, 239] on icon "Add Tossed Salad" at bounding box center [448, 244] width 11 height 11
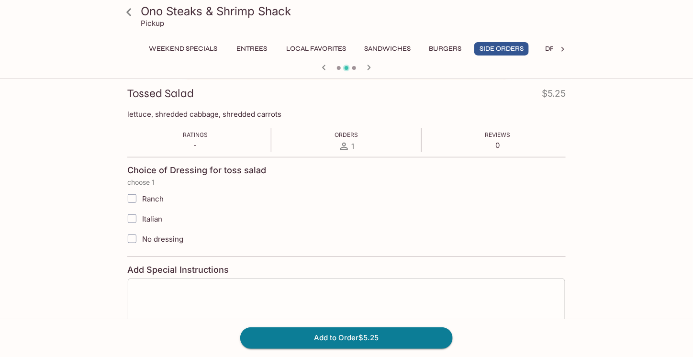
scroll to position [144, 0]
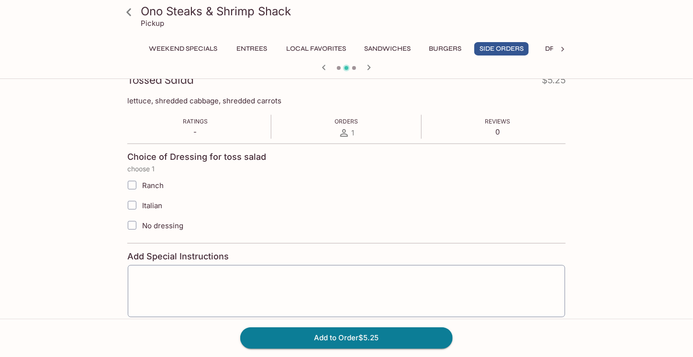
click at [130, 226] on input "No dressing" at bounding box center [132, 225] width 19 height 19
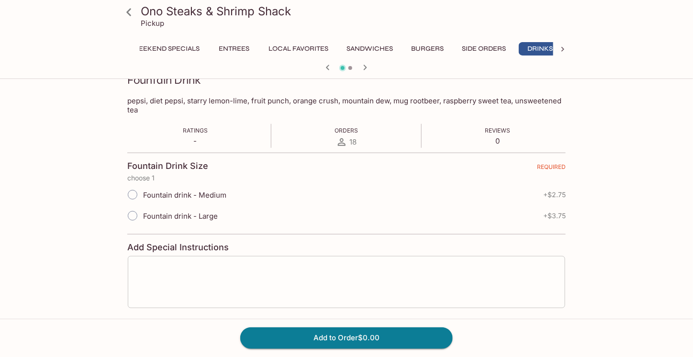
scroll to position [0, 26]
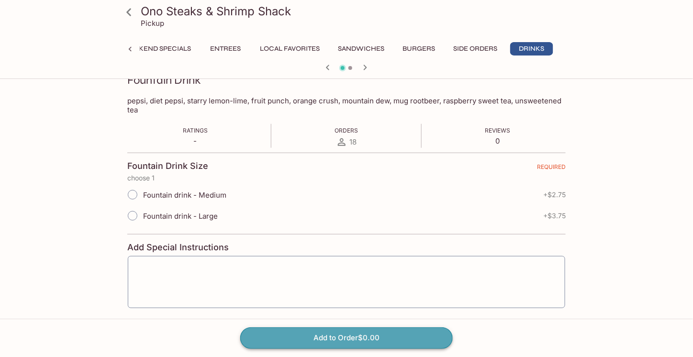
click at [327, 339] on button "Add to Order $0.00" at bounding box center [346, 337] width 212 height 21
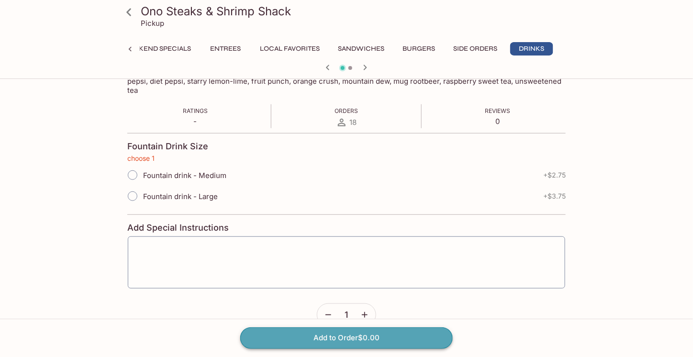
click at [327, 337] on button "Add to Order $0.00" at bounding box center [346, 337] width 212 height 21
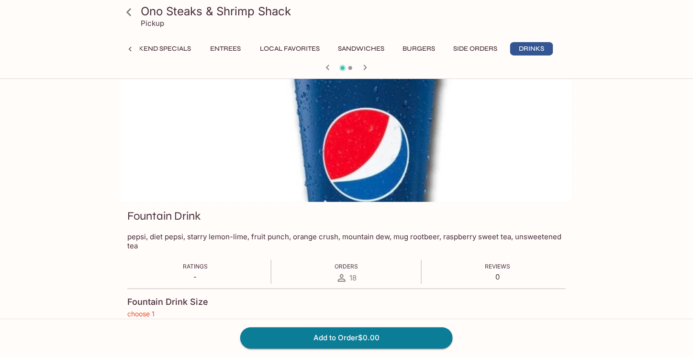
scroll to position [0, 0]
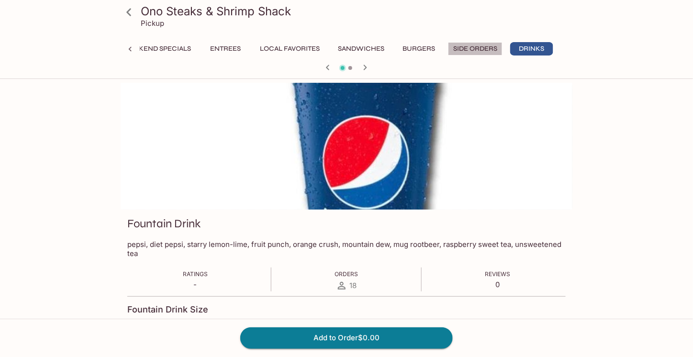
click at [470, 49] on button "Side Orders" at bounding box center [475, 48] width 55 height 13
